Goal: Information Seeking & Learning: Learn about a topic

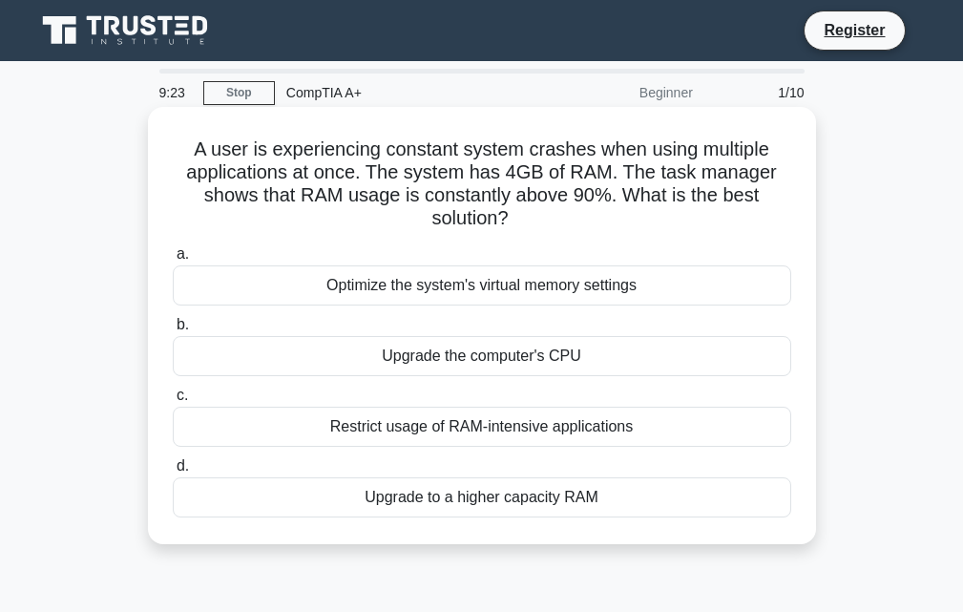
click at [529, 512] on div "Upgrade to a higher capacity RAM" at bounding box center [482, 497] width 618 height 40
click at [173, 472] on input "d. Upgrade to a higher capacity RAM" at bounding box center [173, 466] width 0 height 12
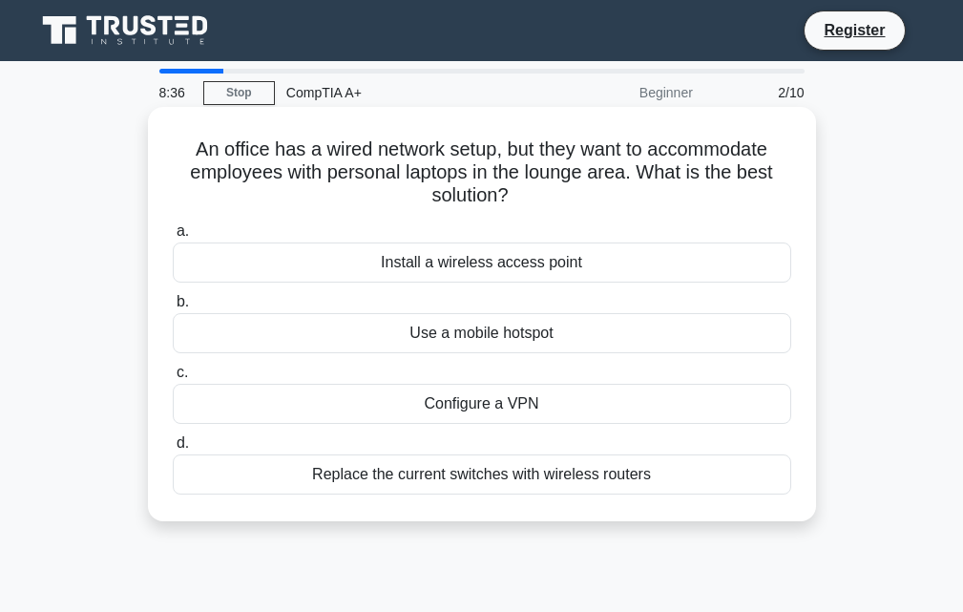
click at [444, 275] on div "Install a wireless access point" at bounding box center [482, 262] width 618 height 40
click at [173, 238] on input "a. Install a wireless access point" at bounding box center [173, 231] width 0 height 12
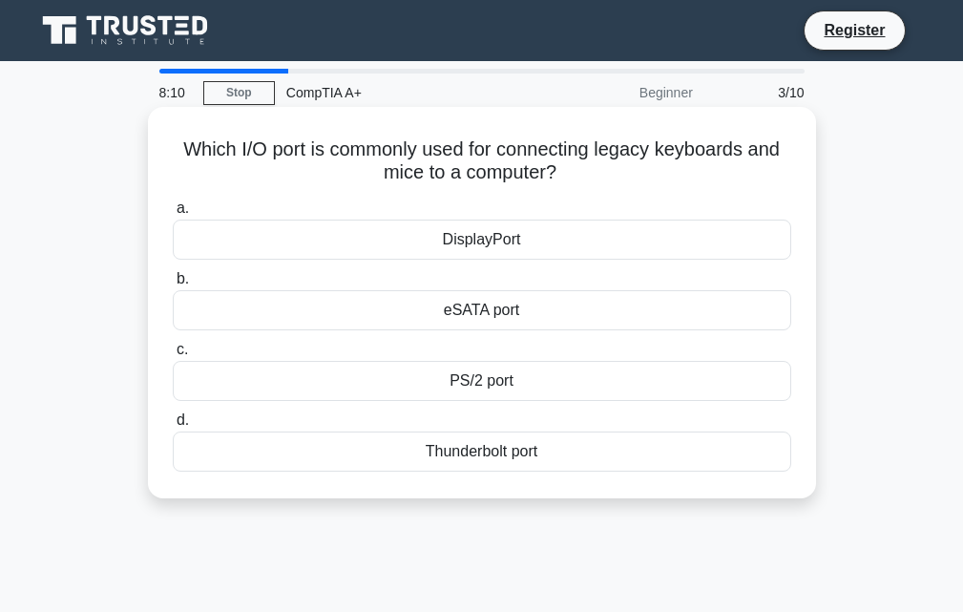
click at [493, 317] on div "eSATA port" at bounding box center [482, 310] width 618 height 40
click at [173, 285] on input "b. eSATA port" at bounding box center [173, 279] width 0 height 12
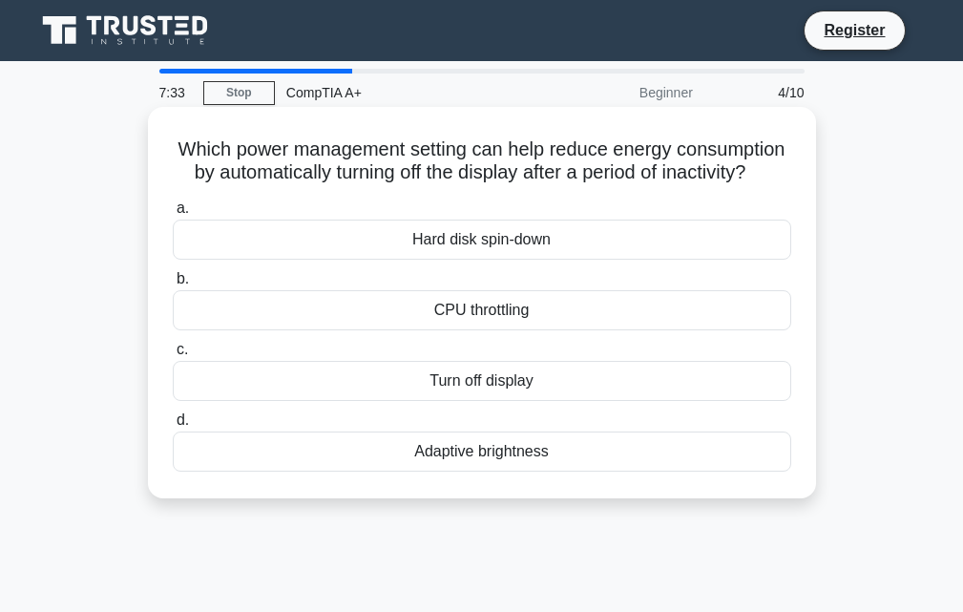
click at [474, 401] on div "Turn off display" at bounding box center [482, 381] width 618 height 40
click at [173, 356] on input "c. Turn off display" at bounding box center [173, 349] width 0 height 12
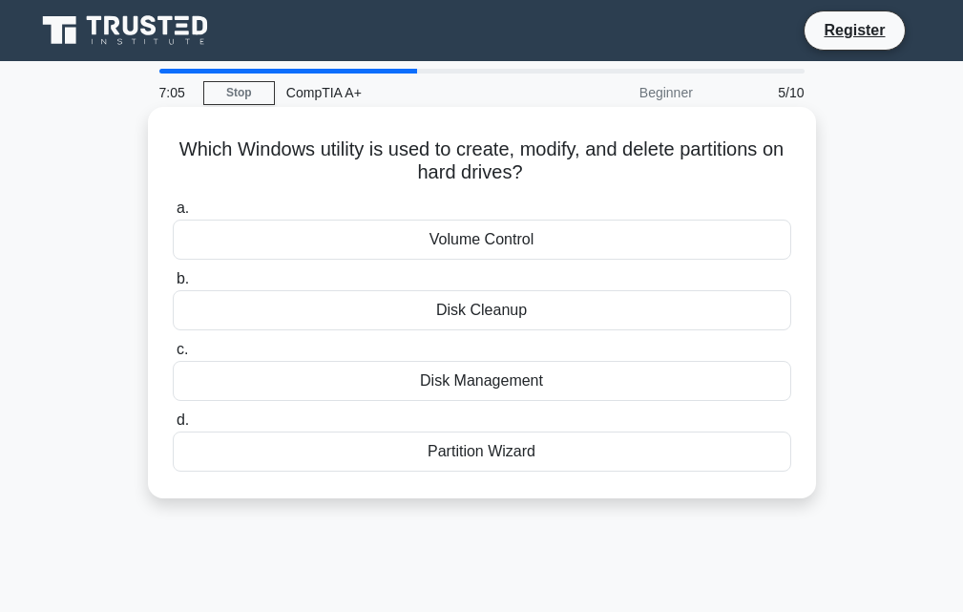
click at [468, 388] on div "Disk Management" at bounding box center [482, 381] width 618 height 40
click at [173, 356] on input "c. Disk Management" at bounding box center [173, 349] width 0 height 12
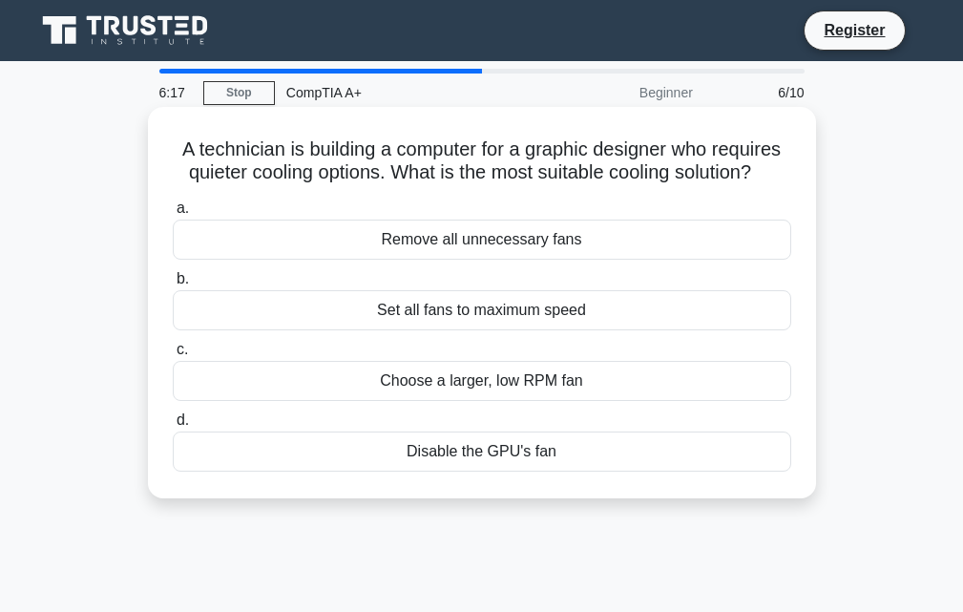
click at [521, 384] on div "Choose a larger, low RPM fan" at bounding box center [482, 381] width 618 height 40
click at [173, 356] on input "c. Choose a larger, low RPM fan" at bounding box center [173, 349] width 0 height 12
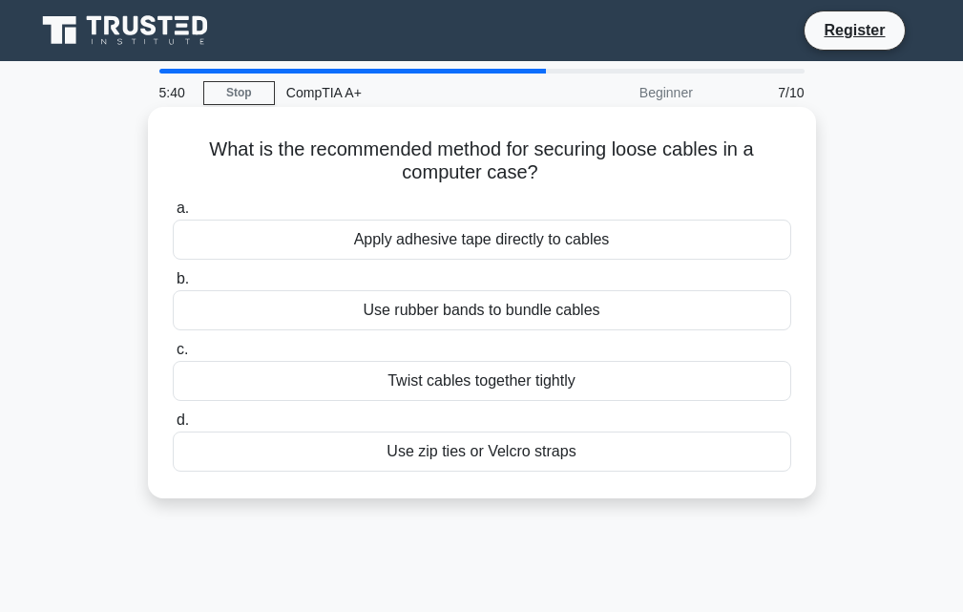
click at [510, 455] on div "Use zip ties or Velcro straps" at bounding box center [482, 451] width 618 height 40
click at [173, 426] on input "d. Use zip ties or Velcro straps" at bounding box center [173, 420] width 0 height 12
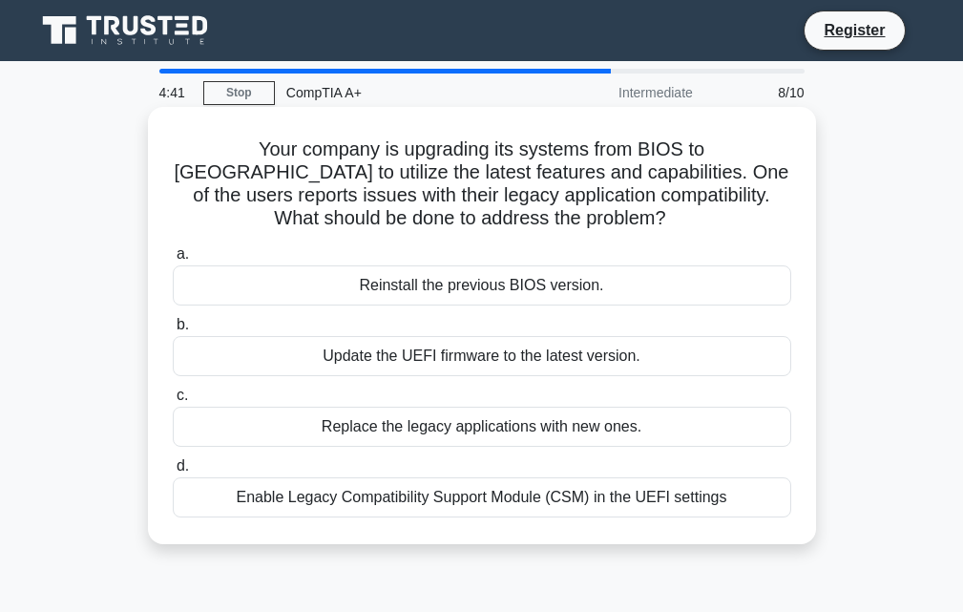
click at [489, 504] on div "Enable Legacy Compatibility Support Module (CSM) in the UEFI settings" at bounding box center [482, 497] width 618 height 40
click at [173, 472] on input "d. Enable Legacy Compatibility Support Module (CSM) in the UEFI settings" at bounding box center [173, 466] width 0 height 12
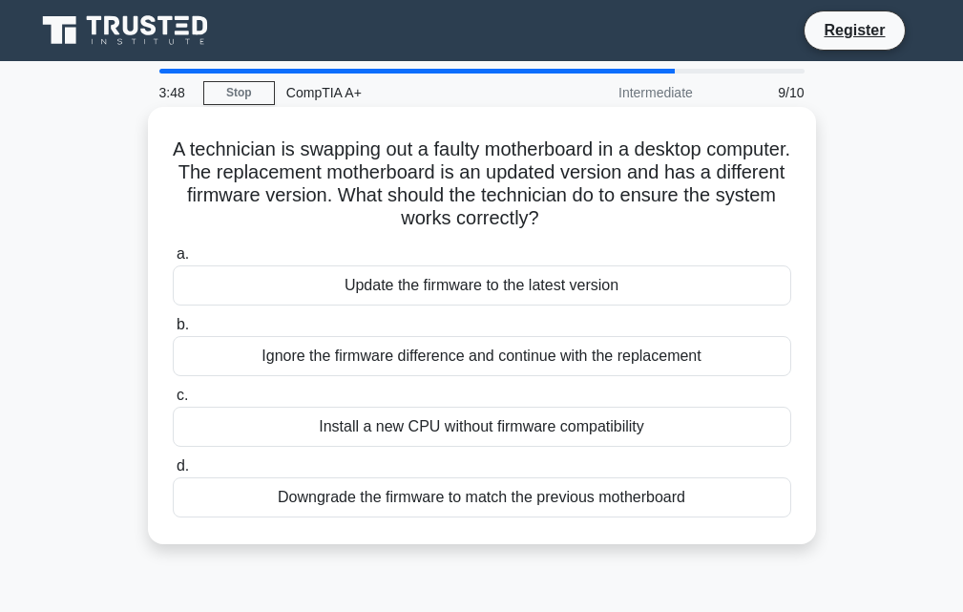
click at [480, 426] on div "Install a new CPU without firmware compatibility" at bounding box center [482, 426] width 618 height 40
click at [173, 402] on input "c. Install a new CPU without firmware compatibility" at bounding box center [173, 395] width 0 height 12
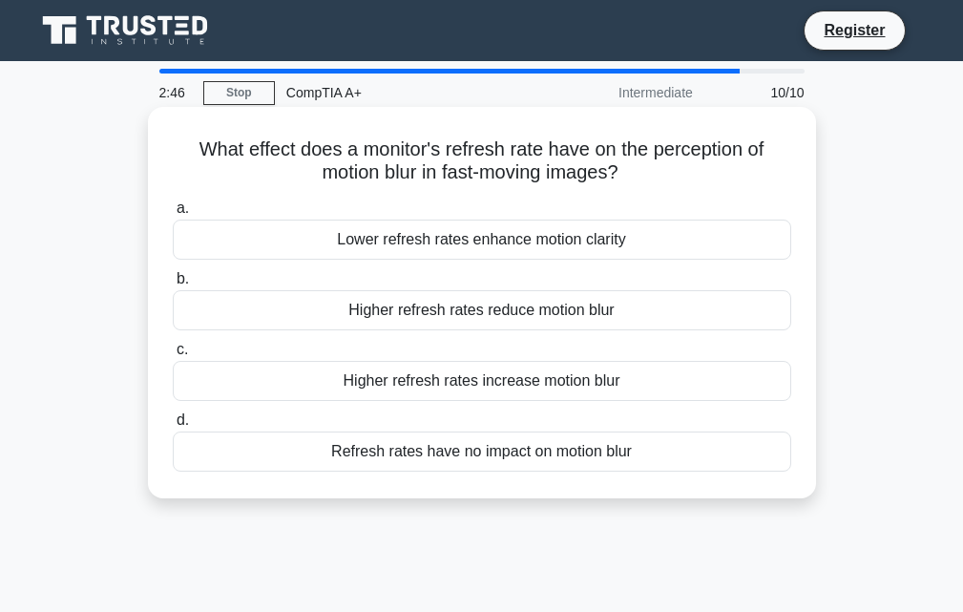
click at [488, 318] on div "Higher refresh rates reduce motion blur" at bounding box center [482, 310] width 618 height 40
click at [173, 285] on input "b. Higher refresh rates reduce motion blur" at bounding box center [173, 279] width 0 height 12
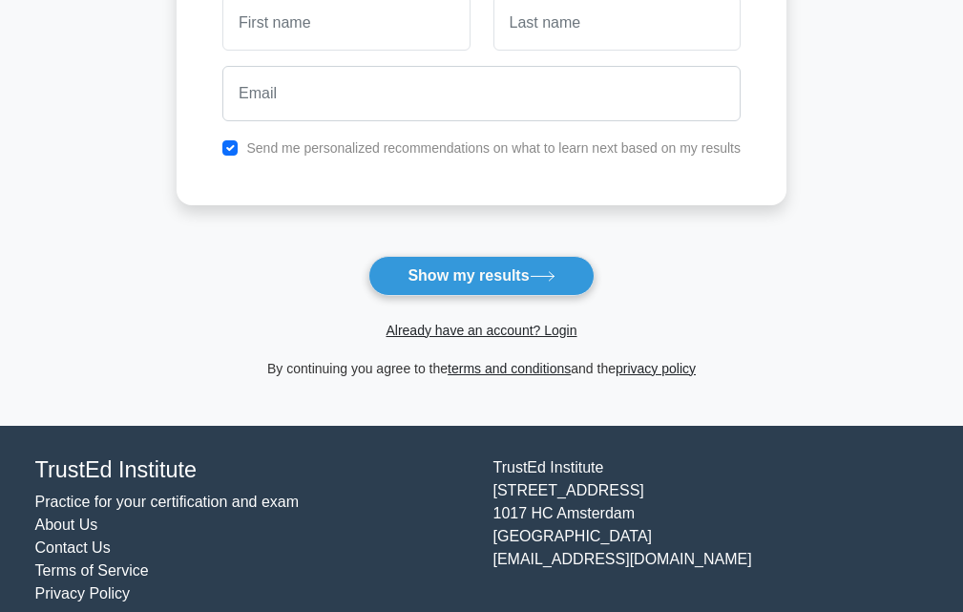
scroll to position [346, 0]
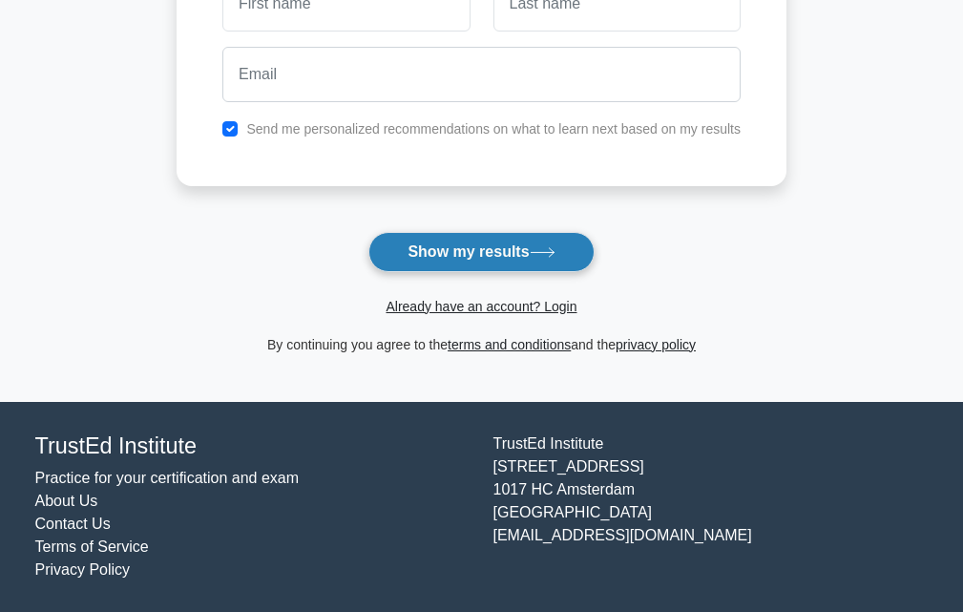
click at [473, 257] on button "Show my results" at bounding box center [480, 252] width 225 height 40
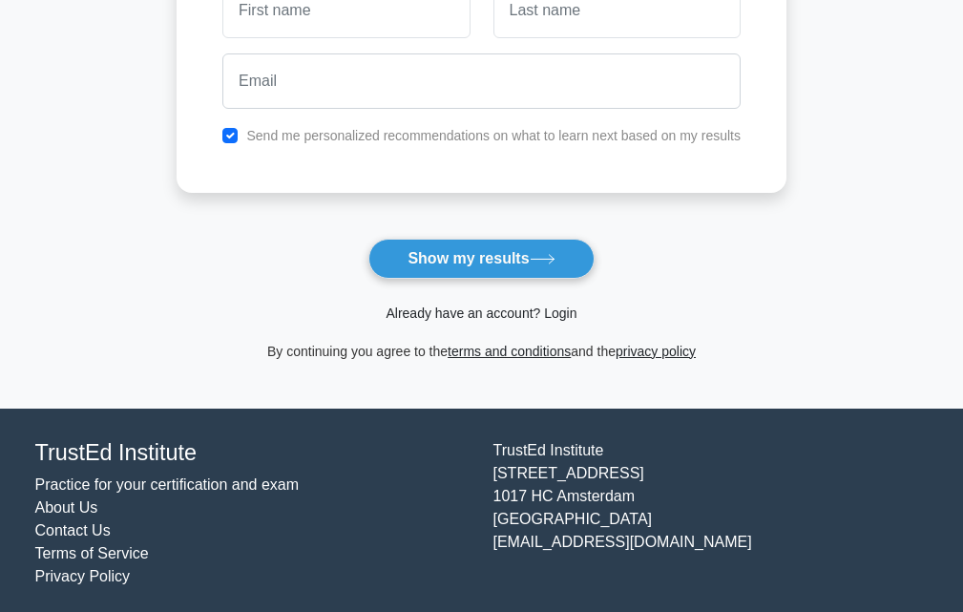
click at [492, 321] on link "Already have an account? Login" at bounding box center [480, 312] width 191 height 15
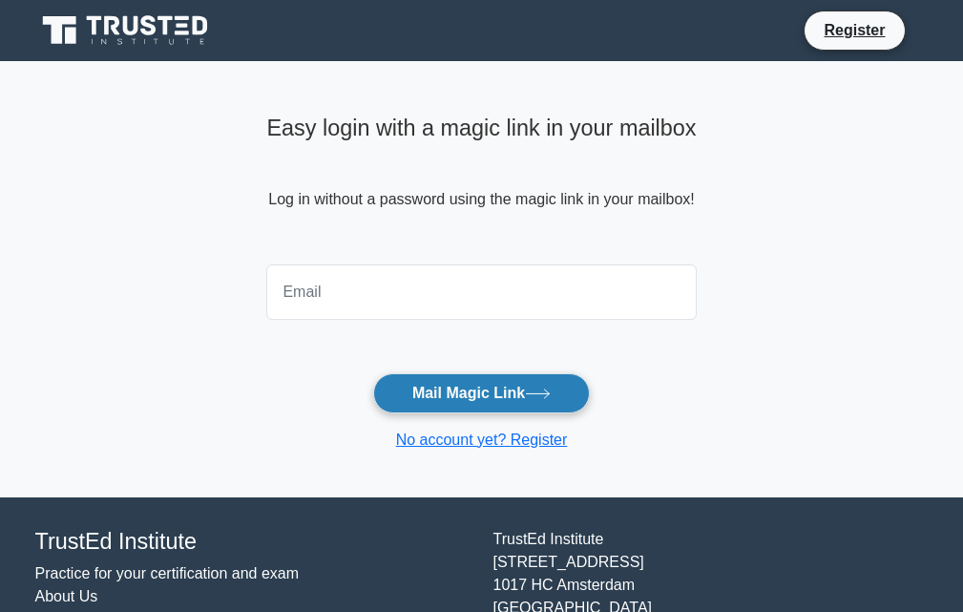
click at [461, 396] on button "Mail Magic Link" at bounding box center [481, 393] width 217 height 40
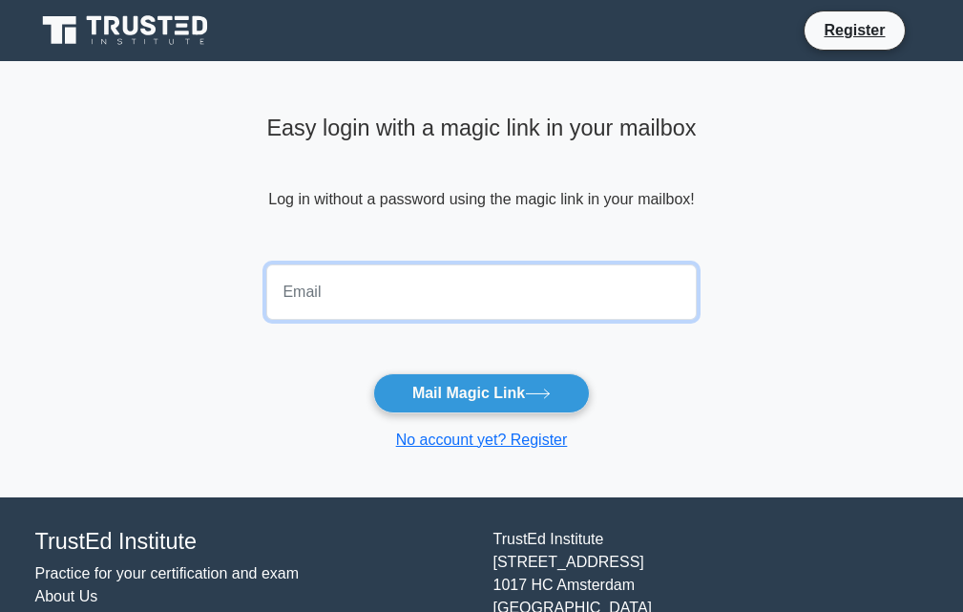
click at [382, 312] on input "email" at bounding box center [480, 291] width 429 height 55
type input "marvelousrolindela@gmail.com"
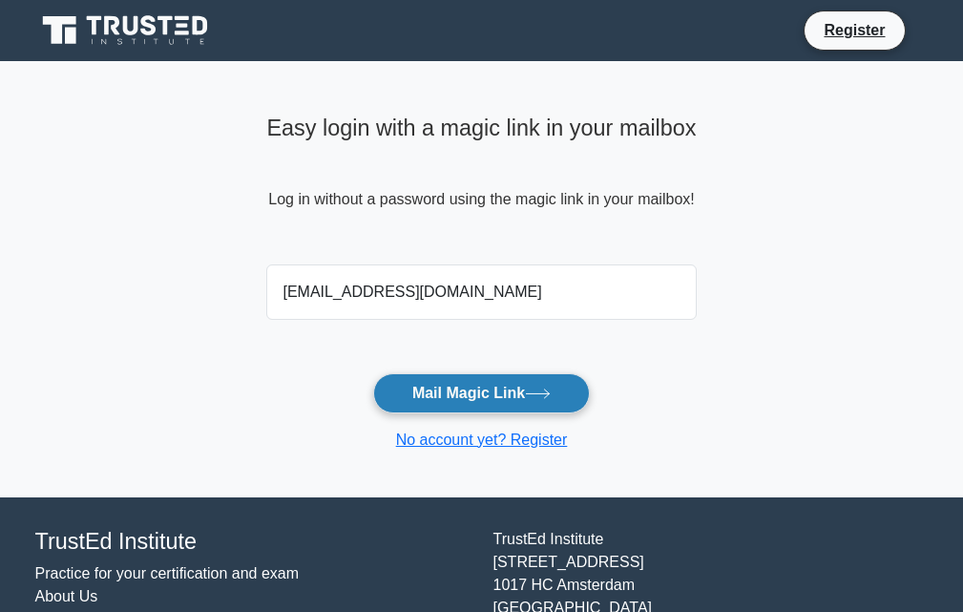
click at [441, 370] on form "marvelousrolindela@gmail.com Mail Magic Link No account yet? Register" at bounding box center [480, 354] width 429 height 195
click at [444, 382] on button "Mail Magic Link" at bounding box center [481, 393] width 217 height 40
